Goal: Information Seeking & Learning: Learn about a topic

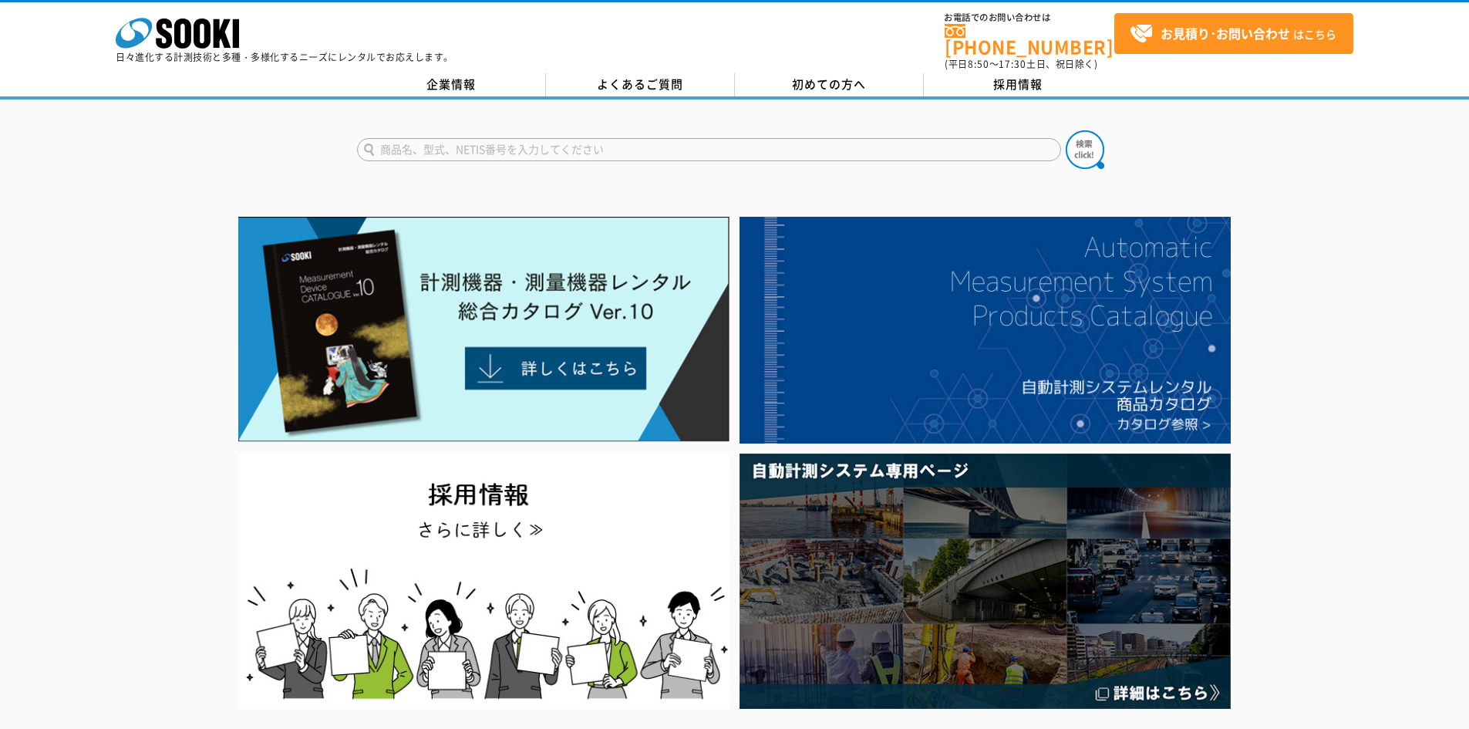
click at [548, 138] on input "text" at bounding box center [709, 149] width 704 height 23
type input "ぽ"
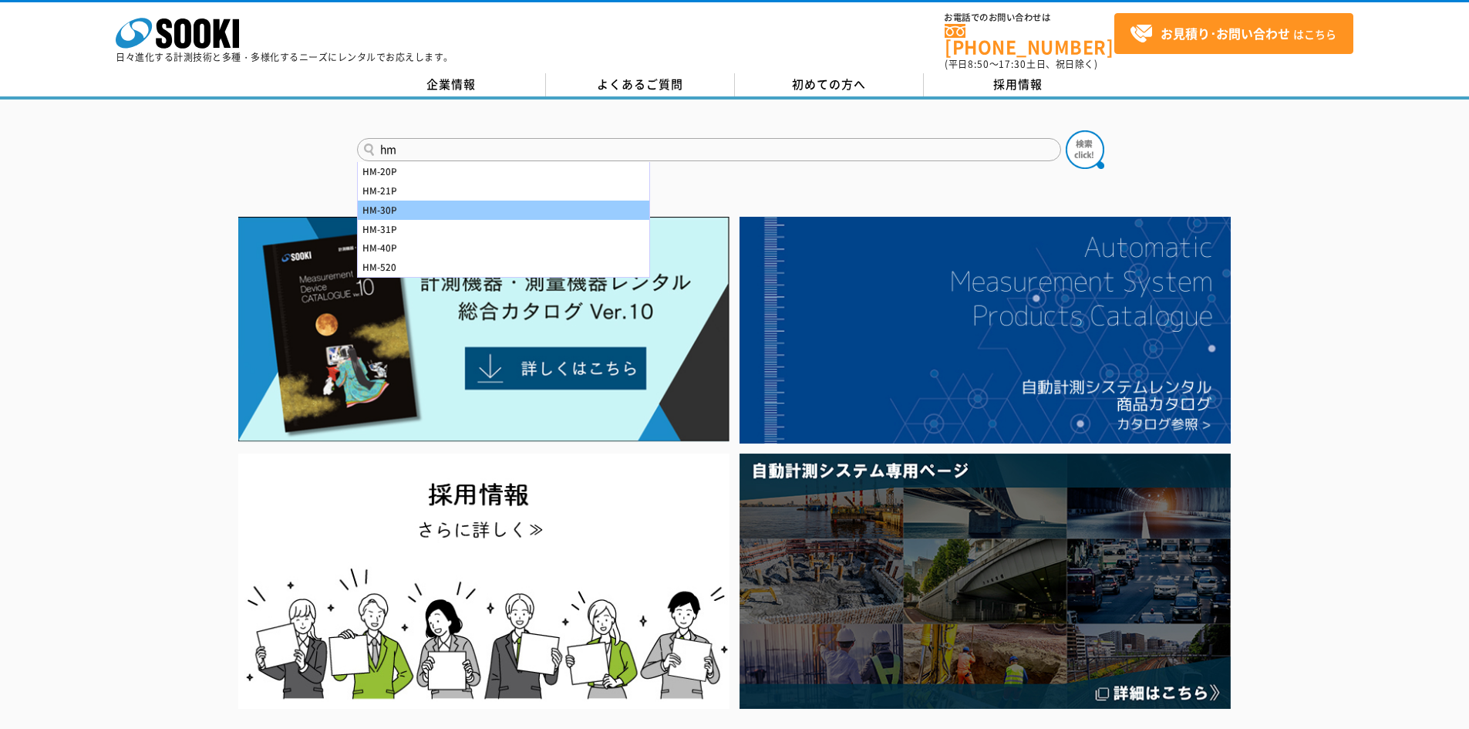
click at [410, 201] on div "HM-30P" at bounding box center [504, 210] width 292 height 19
type input "HM-30P"
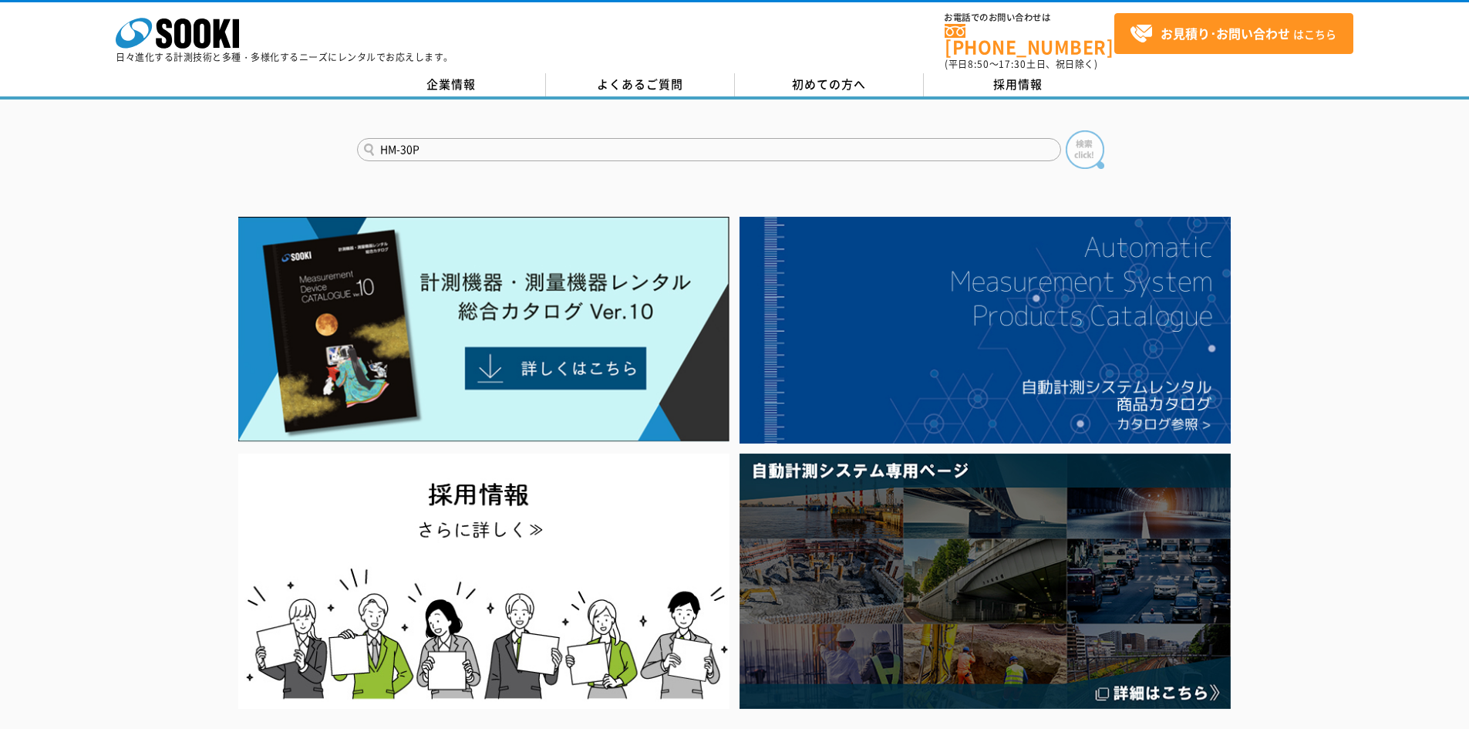
click at [1097, 138] on img at bounding box center [1085, 149] width 39 height 39
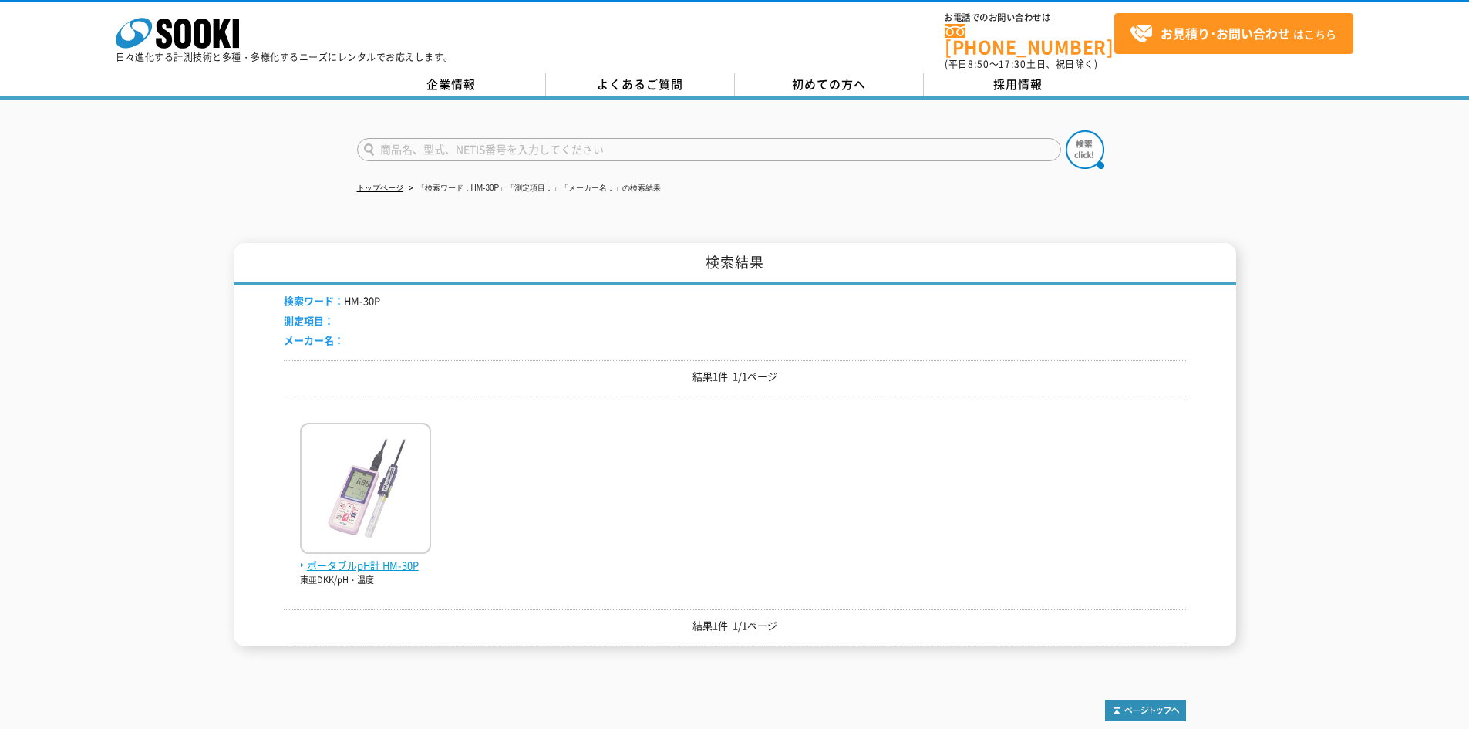
click at [344, 558] on span "ポータブルpH計 HM-30P" at bounding box center [365, 566] width 131 height 16
click at [527, 140] on input "text" at bounding box center [709, 149] width 704 height 23
type input "d"
type input "b-s220"
click at [1066, 130] on button at bounding box center [1085, 149] width 39 height 39
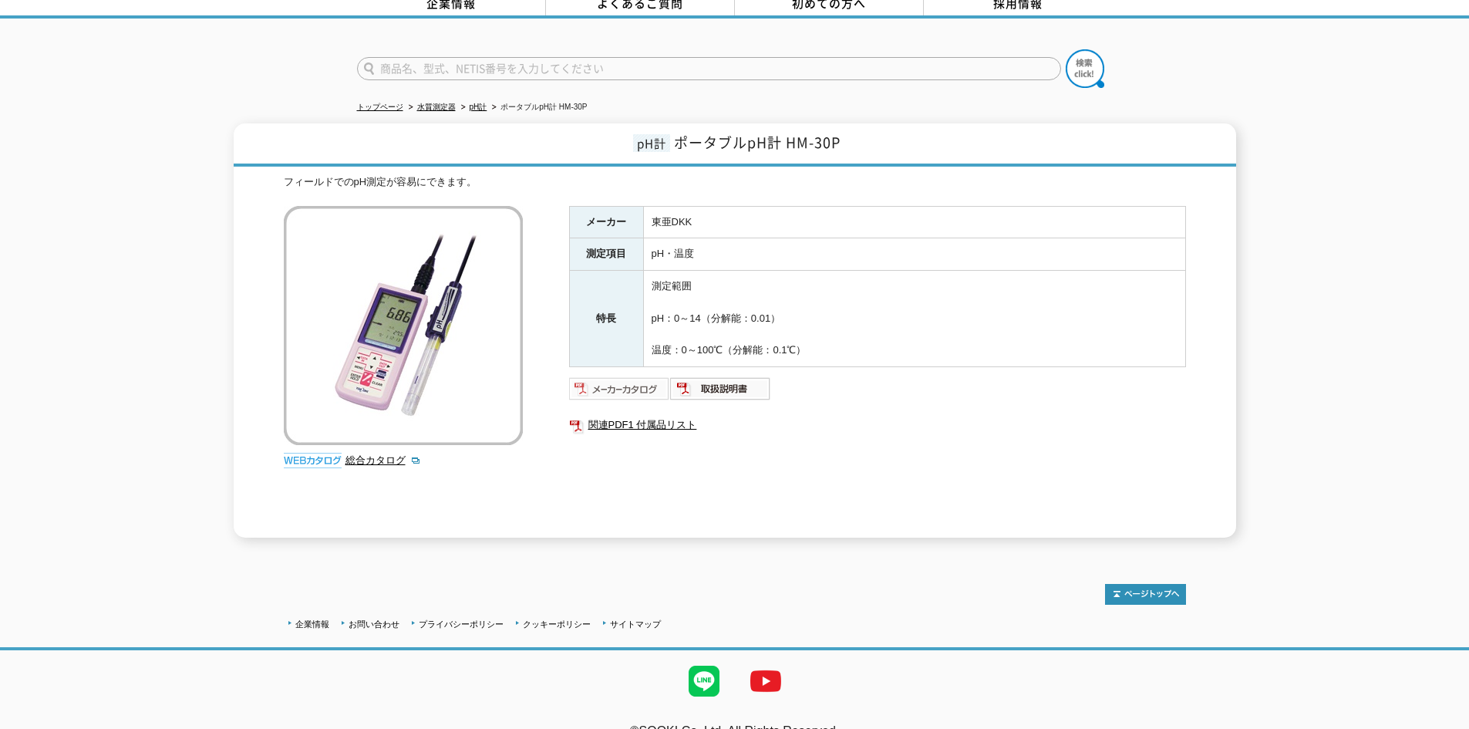
scroll to position [99, 0]
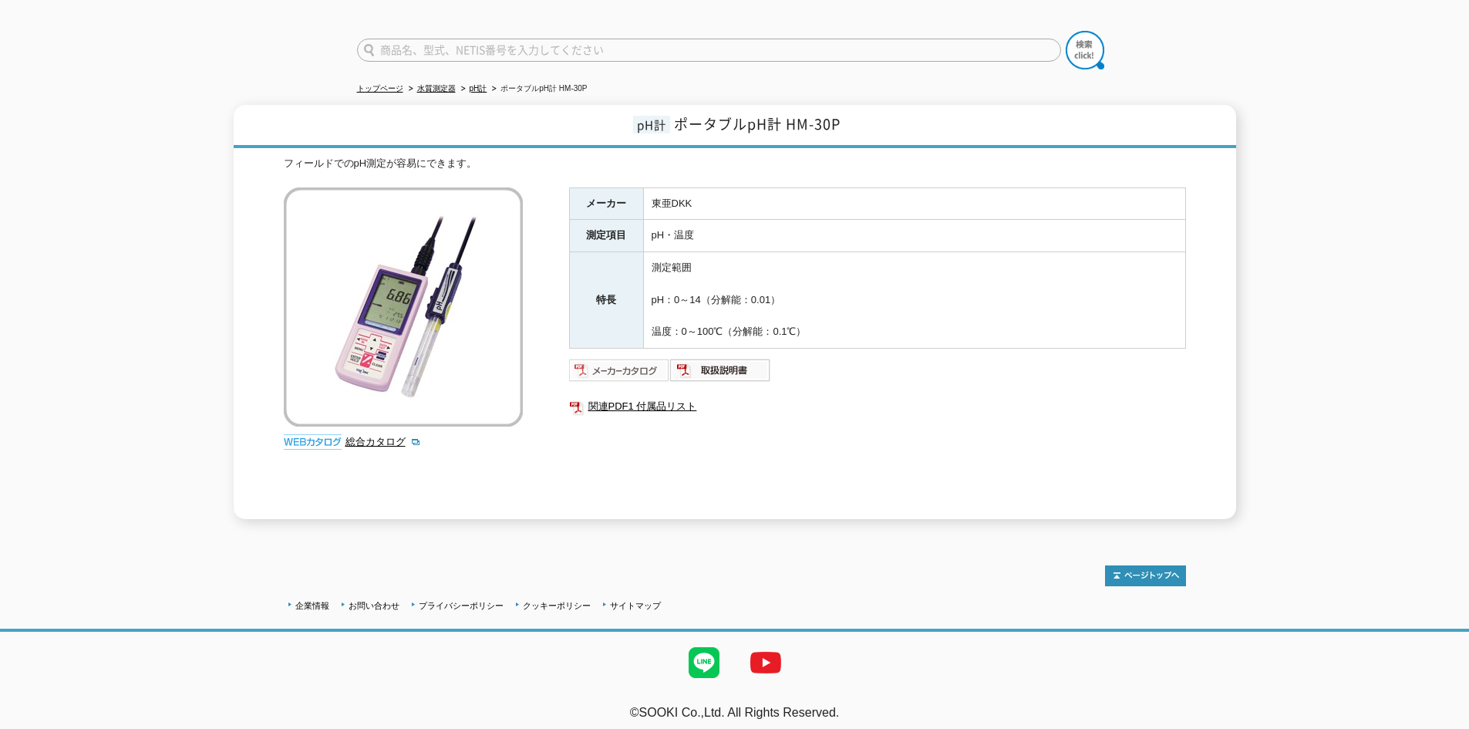
click at [622, 366] on img at bounding box center [619, 370] width 101 height 25
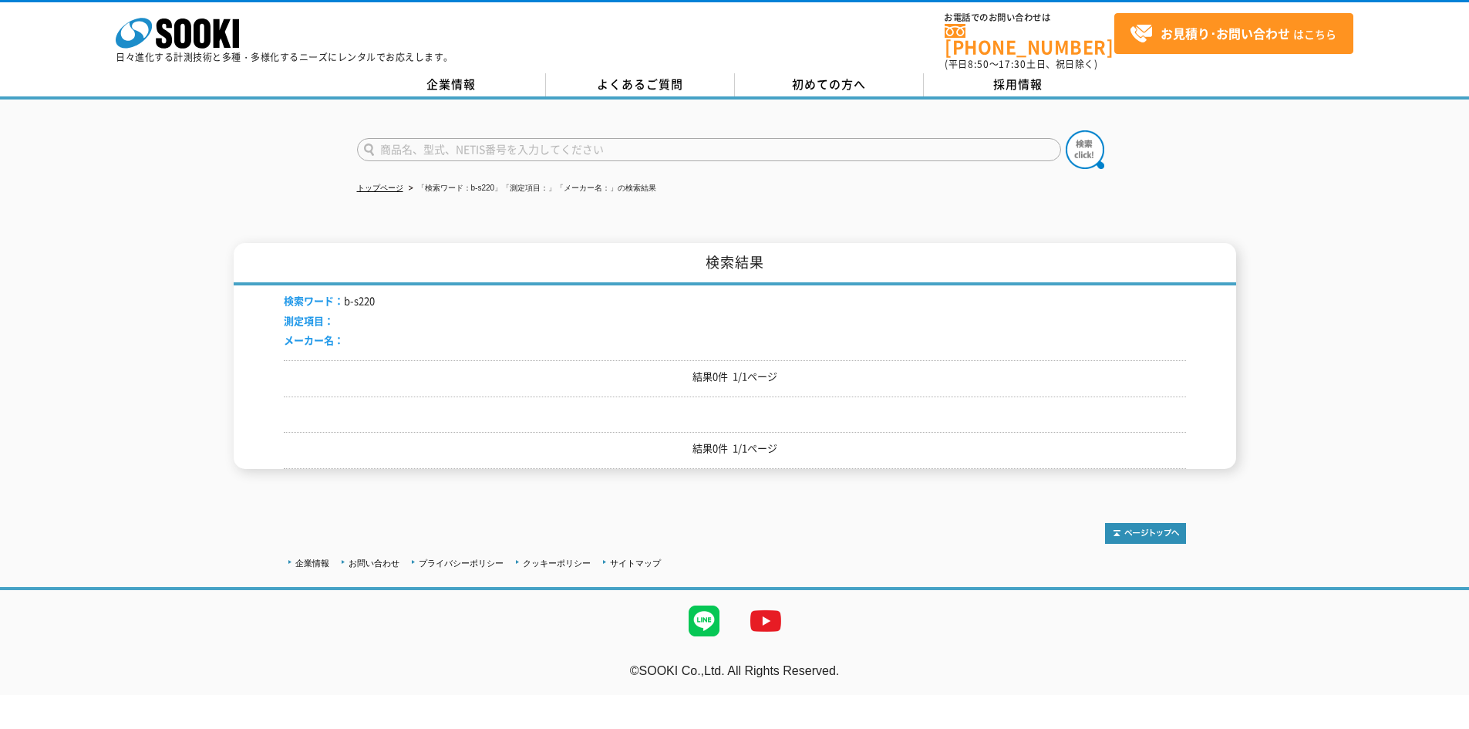
click at [528, 139] on input "text" at bounding box center [709, 149] width 704 height 23
drag, startPoint x: 0, startPoint y: 0, endPoint x: 370, endPoint y: 143, distance: 397.0
click at [370, 143] on input "d-220p-s" at bounding box center [709, 149] width 704 height 23
type input "d-220p-s"
click at [1066, 130] on button at bounding box center [1085, 149] width 39 height 39
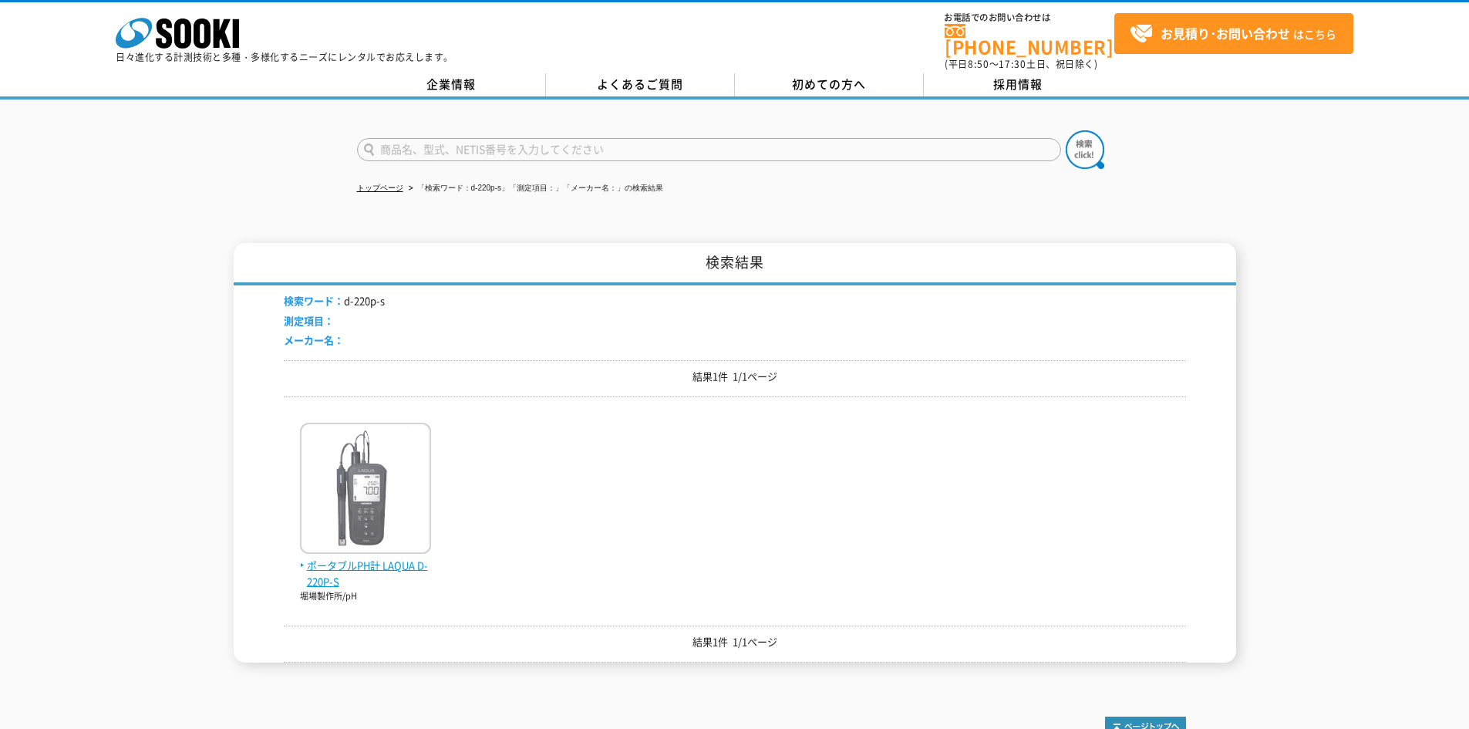
click at [371, 563] on span "ポータブルPH計 LAQUA D-220P-S" at bounding box center [365, 574] width 131 height 32
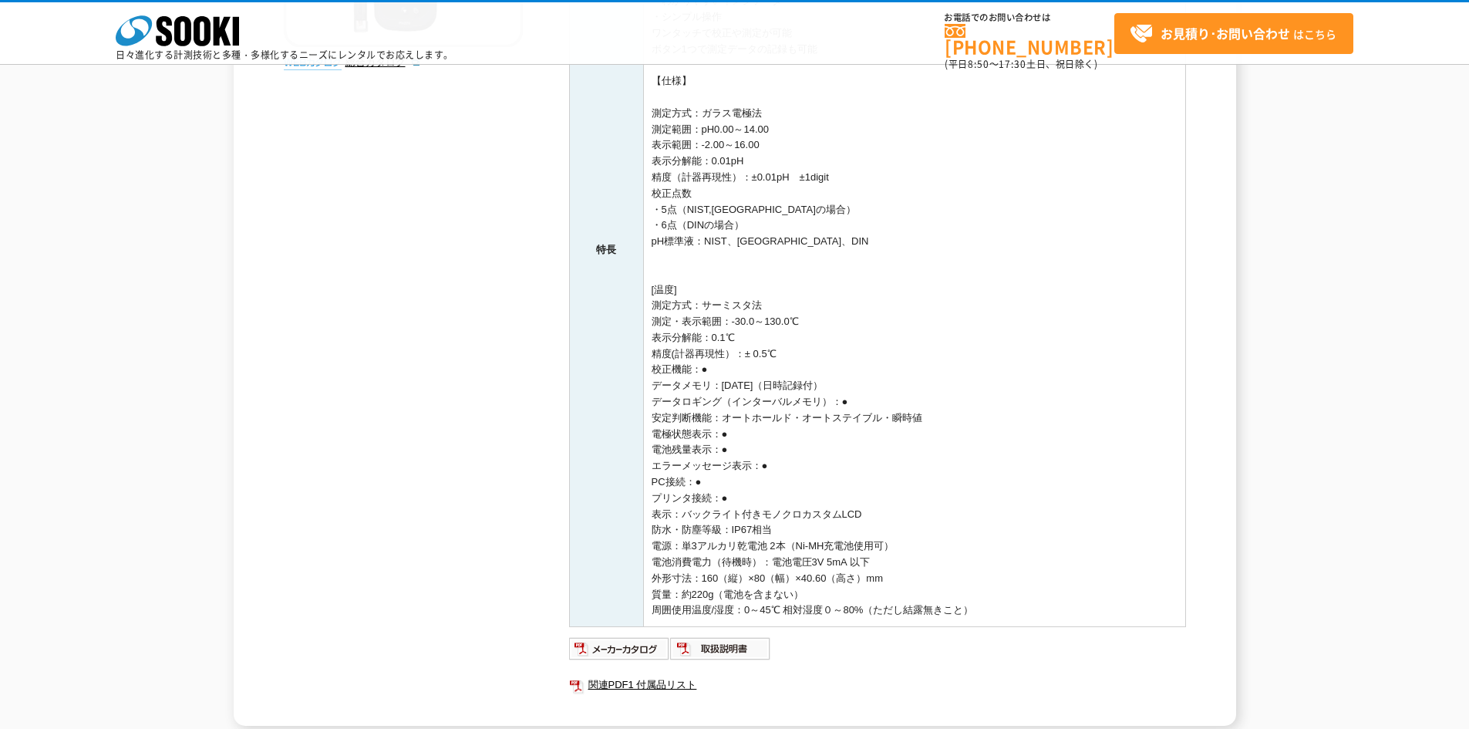
scroll to position [463, 0]
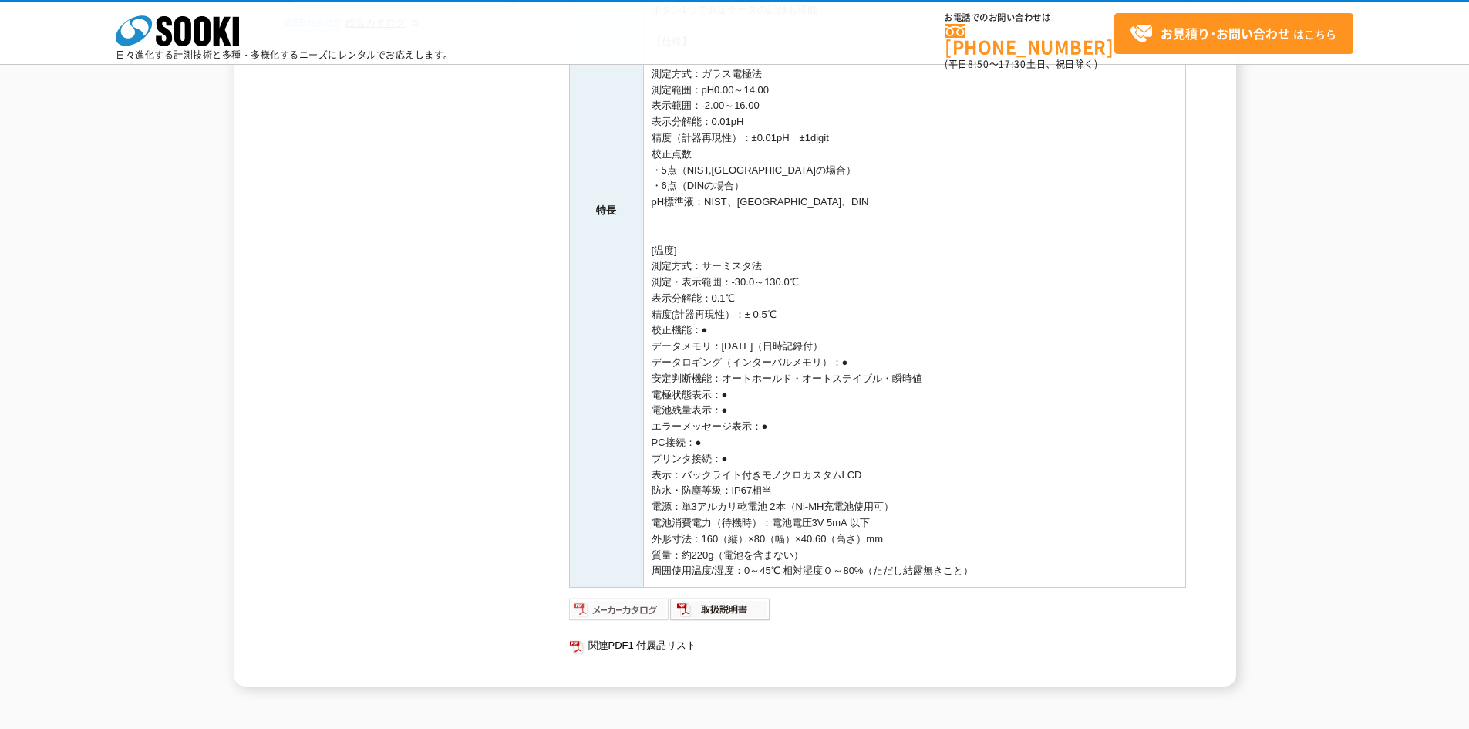
click at [651, 612] on img at bounding box center [619, 609] width 101 height 25
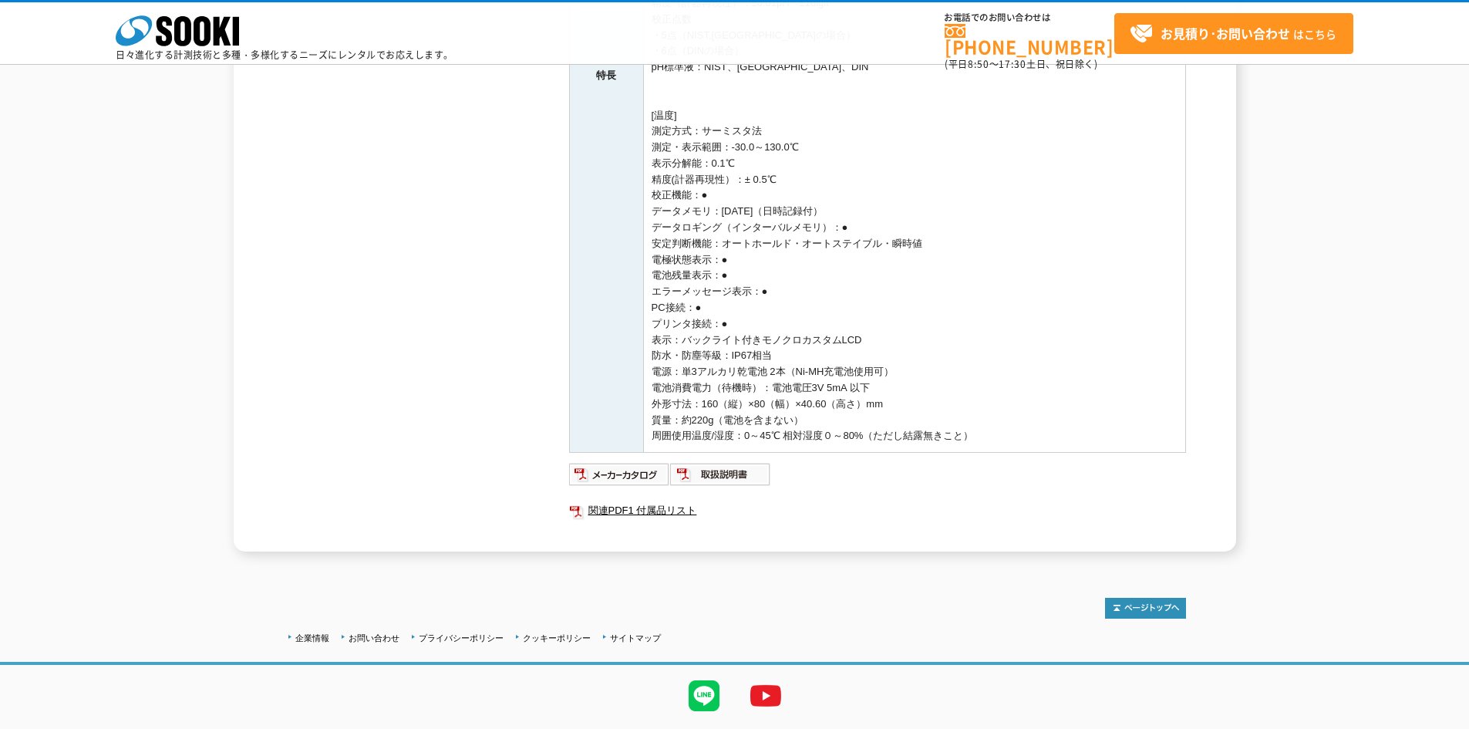
scroll to position [617, 0]
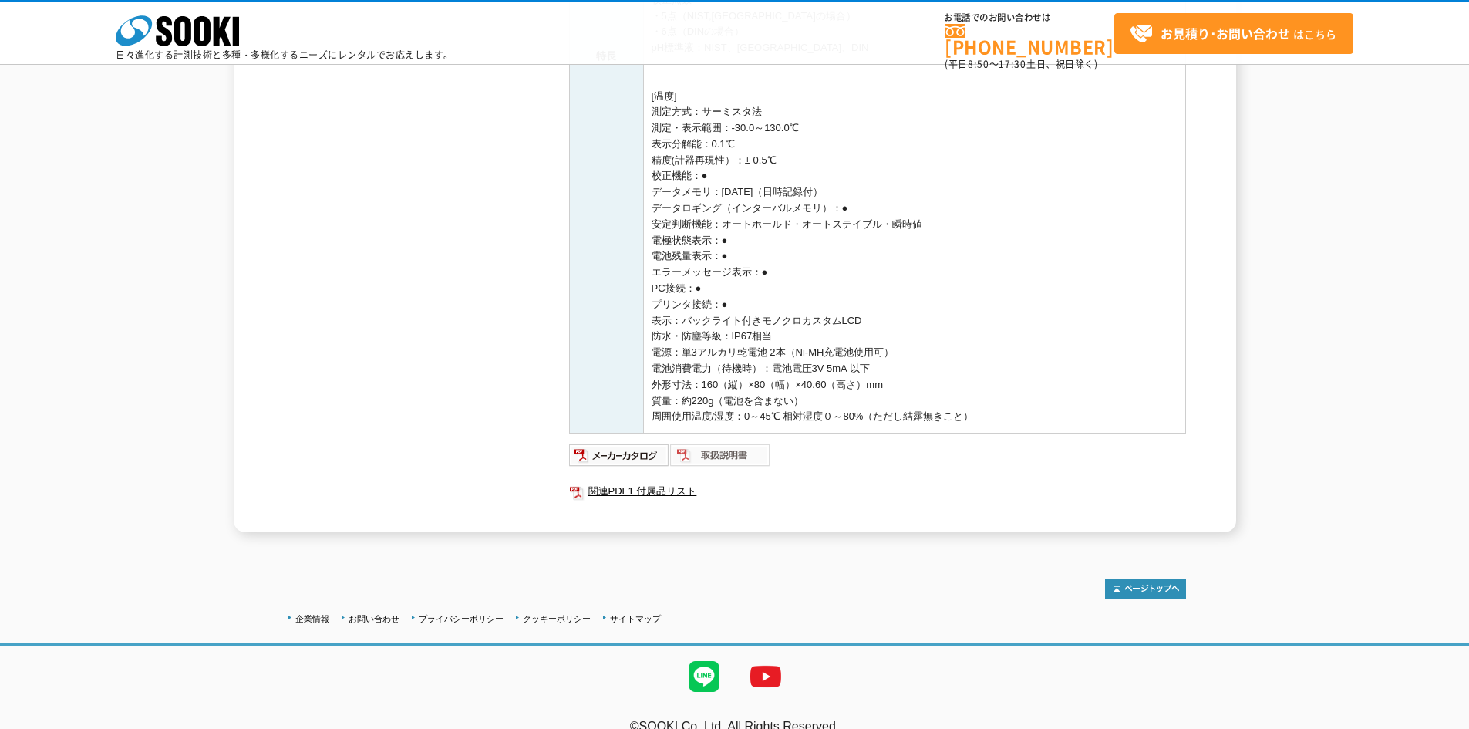
click at [742, 460] on img at bounding box center [720, 455] width 101 height 25
